Goal: Task Accomplishment & Management: Use online tool/utility

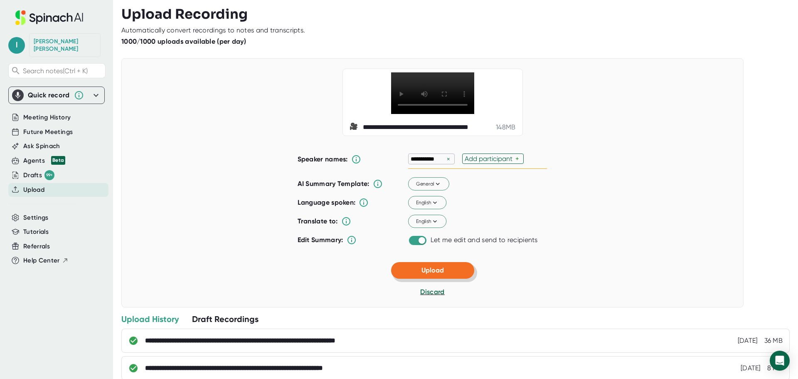
click at [437, 272] on span "Upload" at bounding box center [432, 270] width 22 height 8
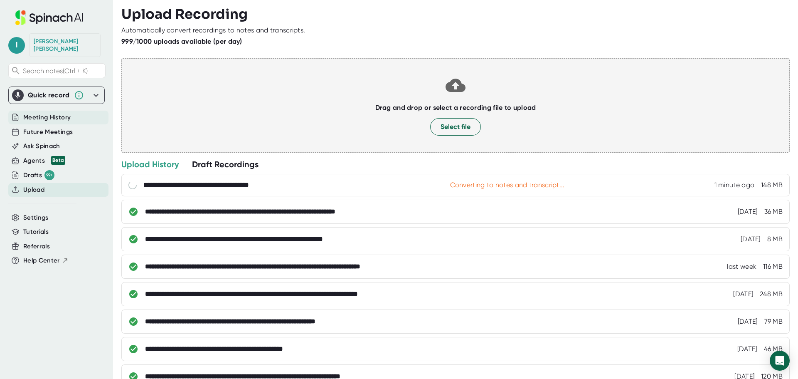
click at [66, 113] on span "Meeting History" at bounding box center [46, 118] width 47 height 10
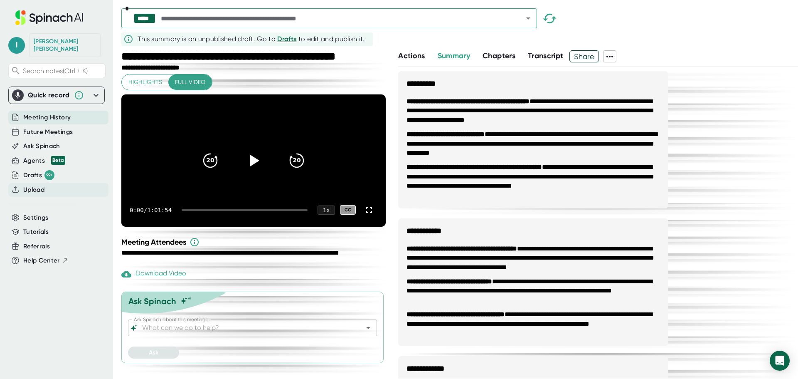
click at [41, 185] on span "Upload" at bounding box center [33, 190] width 21 height 10
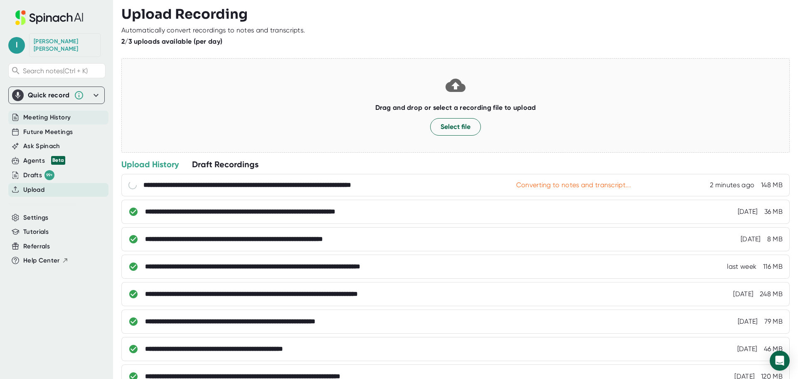
click at [47, 113] on span "Meeting History" at bounding box center [46, 118] width 47 height 10
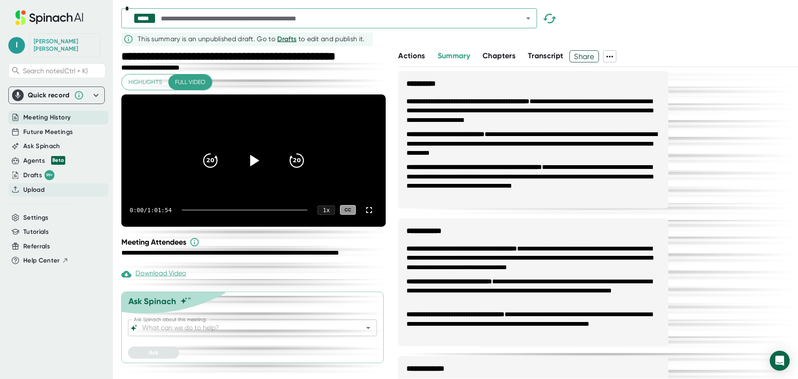
click at [48, 183] on div "Upload" at bounding box center [58, 190] width 100 height 14
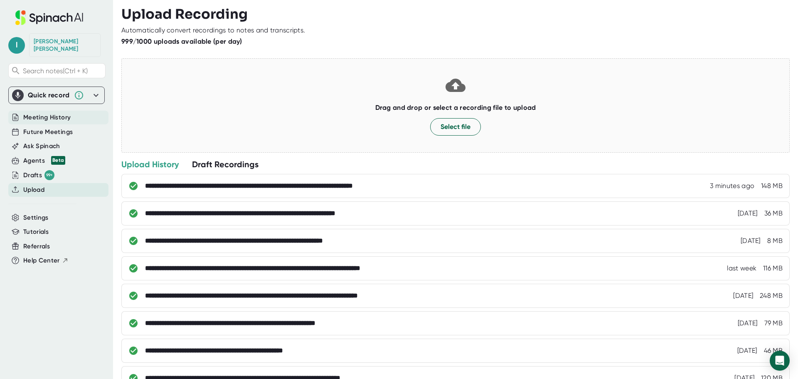
click at [54, 113] on span "Meeting History" at bounding box center [46, 118] width 47 height 10
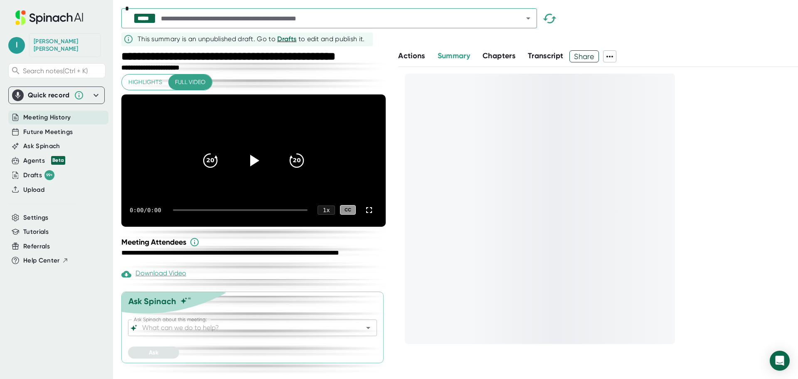
click at [396, 20] on input "text" at bounding box center [334, 18] width 351 height 12
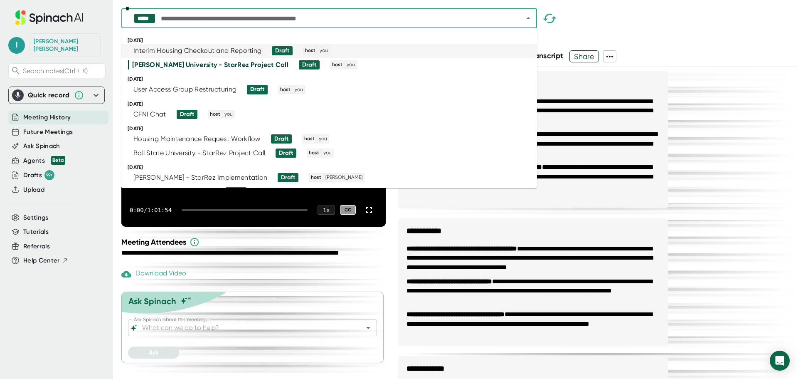
click at [248, 51] on div "Interim Housing Checkout and Reporting" at bounding box center [197, 51] width 128 height 8
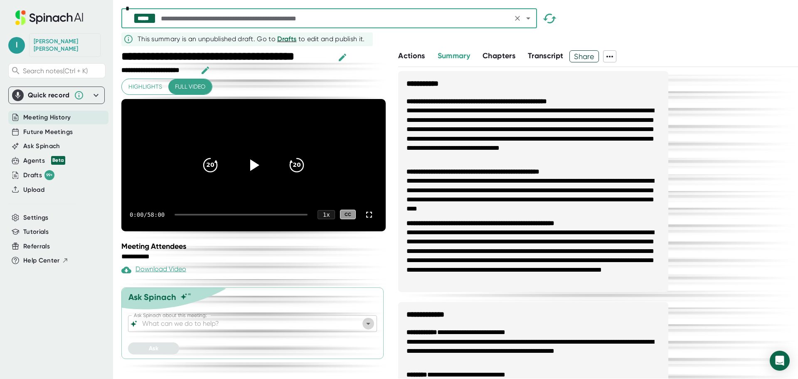
click at [365, 328] on icon "Open" at bounding box center [368, 323] width 10 height 10
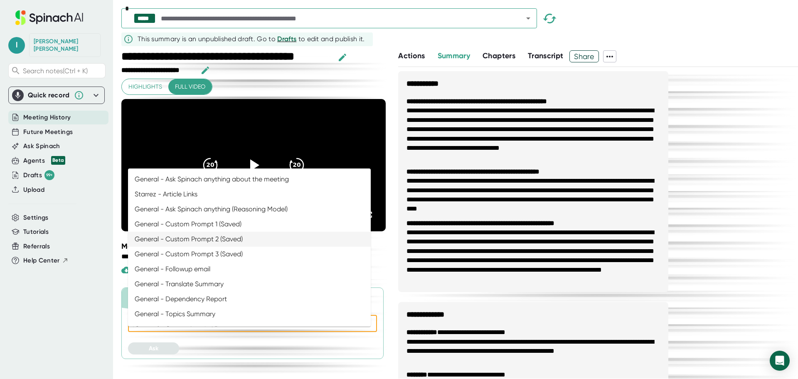
click at [225, 240] on li "General - Custom Prompt 2 (Saved)" at bounding box center [249, 238] width 243 height 15
type input "General - Custom Prompt 2 (Saved)"
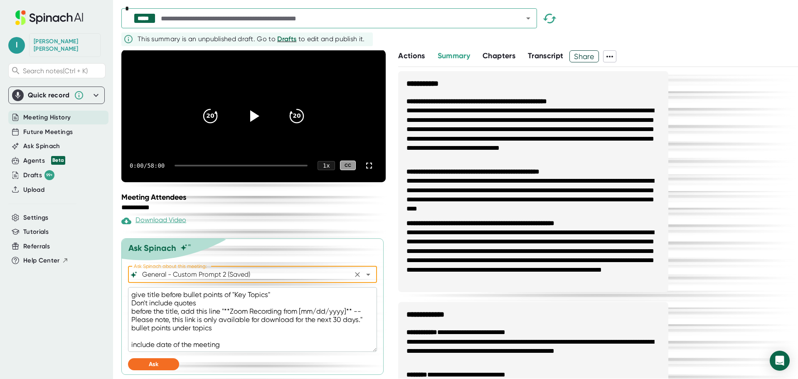
scroll to position [62, 0]
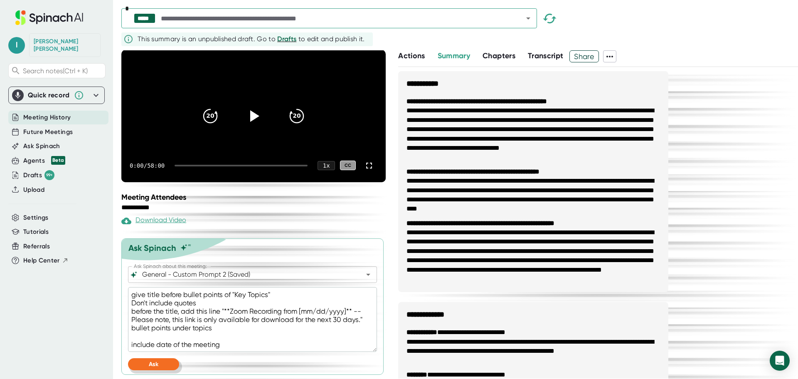
drag, startPoint x: 155, startPoint y: 367, endPoint x: 161, endPoint y: 367, distance: 6.2
click at [155, 366] on span "Ask" at bounding box center [154, 363] width 10 height 7
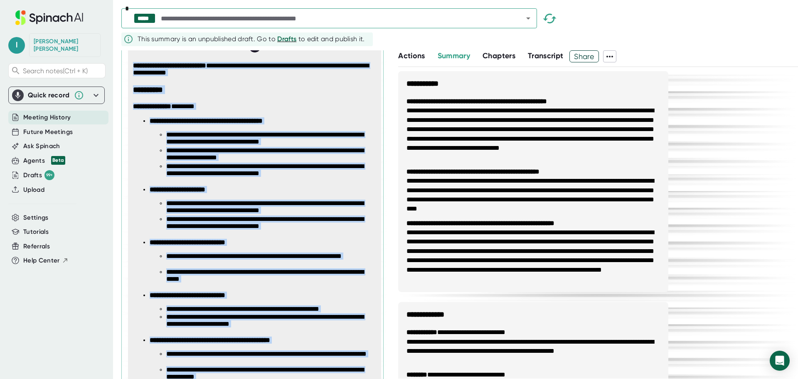
scroll to position [540, 0]
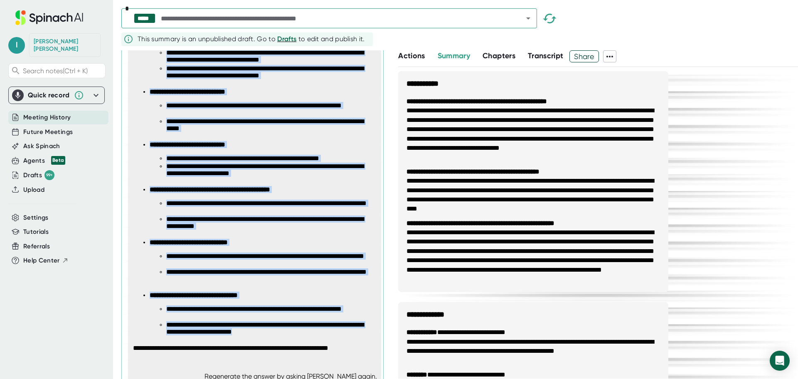
drag, startPoint x: 131, startPoint y: 155, endPoint x: 324, endPoint y: 348, distance: 273.5
click at [324, 348] on div "**********" at bounding box center [257, 132] width 255 height 460
copy span "**********"
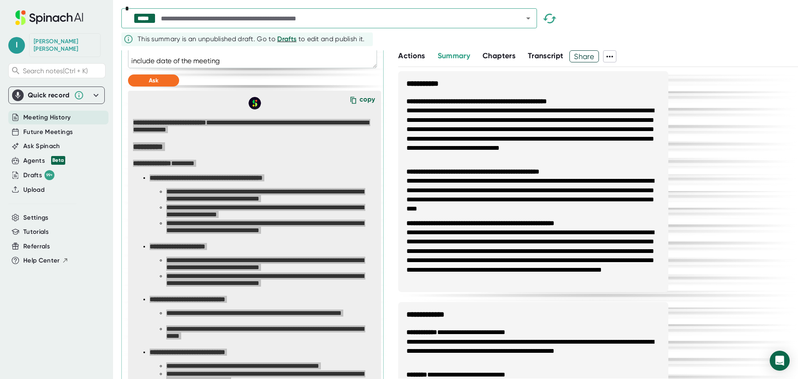
scroll to position [332, 0]
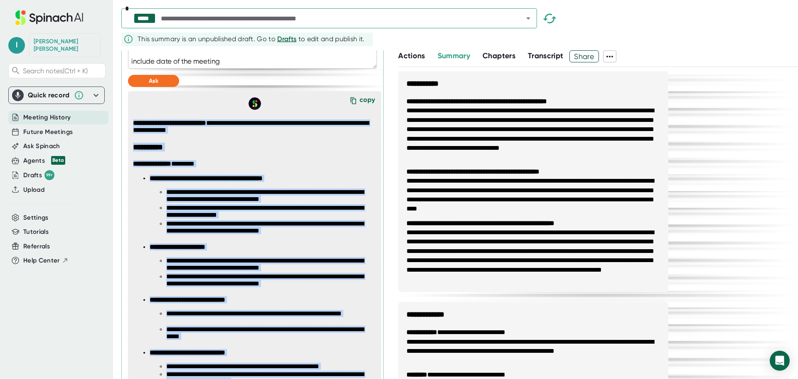
drag, startPoint x: 177, startPoint y: 189, endPoint x: 202, endPoint y: 189, distance: 24.9
click at [177, 181] on strong "**********" at bounding box center [206, 178] width 113 height 6
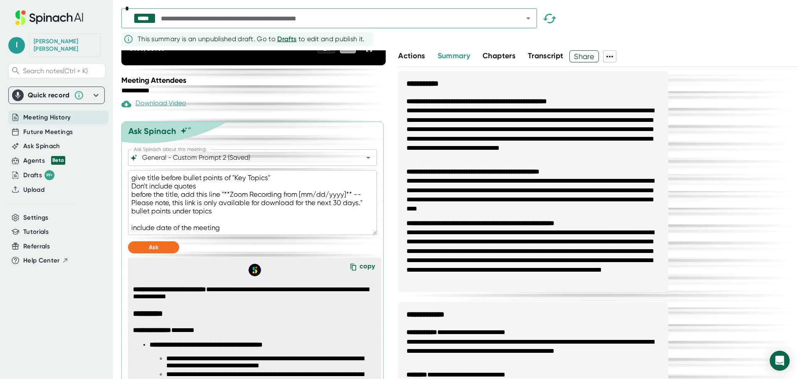
scroll to position [124, 0]
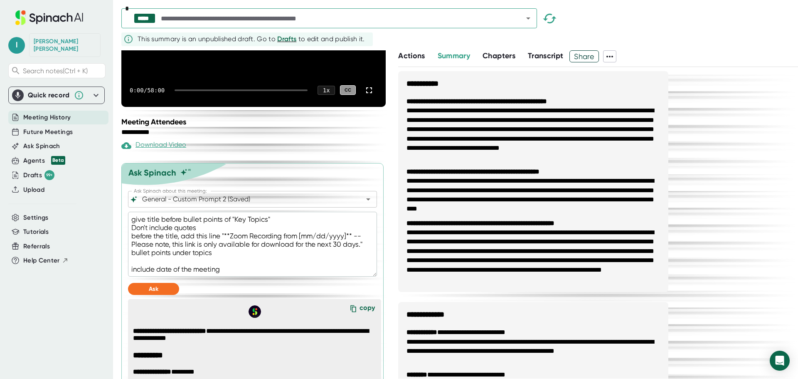
click at [227, 276] on textarea "give title before bullet points of "Key Topics" Don't include quotes before the…" at bounding box center [252, 243] width 249 height 65
type textarea "x"
